Goal: Find specific page/section: Find specific page/section

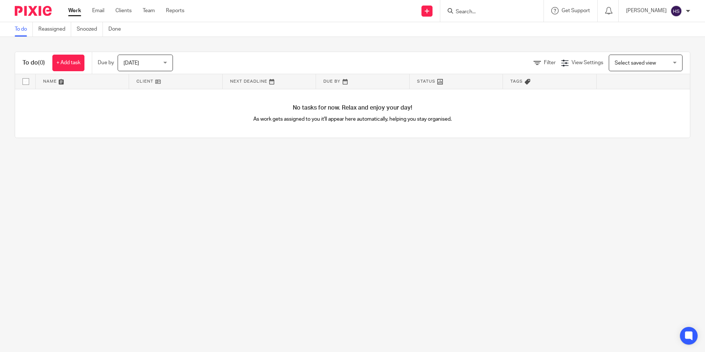
click at [524, 6] on div at bounding box center [491, 11] width 103 height 22
click at [124, 11] on link "Clients" at bounding box center [123, 10] width 16 height 7
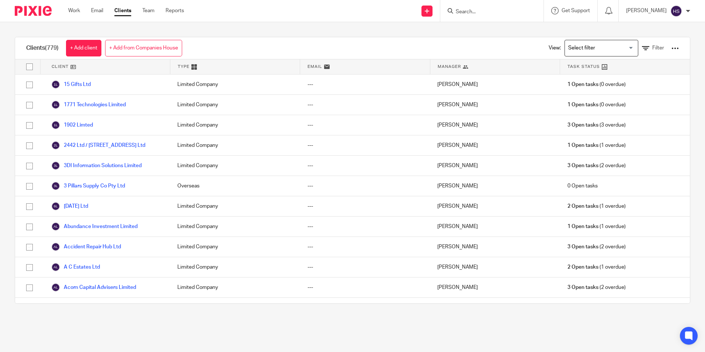
click at [510, 11] on input "Search" at bounding box center [488, 12] width 66 height 7
type input "s"
paste input "APEX MOTORSPORT LIMITED"
drag, startPoint x: 512, startPoint y: 12, endPoint x: 540, endPoint y: 11, distance: 27.6
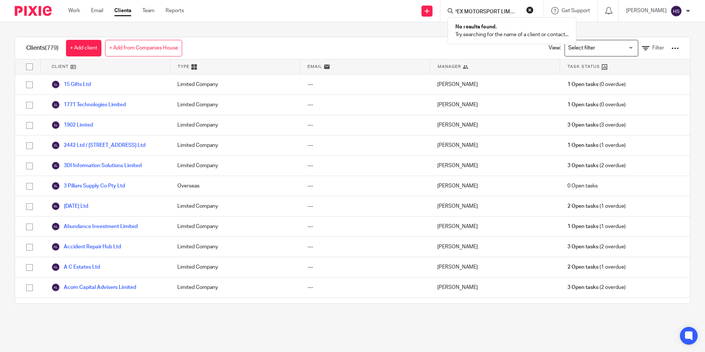
click at [533, 11] on form "APEX MOTORSPORT LIMITED" at bounding box center [494, 10] width 78 height 9
type input "APEX MOTORSPORT"
click at [513, 31] on link at bounding box center [498, 28] width 91 height 11
